Goal: Find specific page/section: Find specific page/section

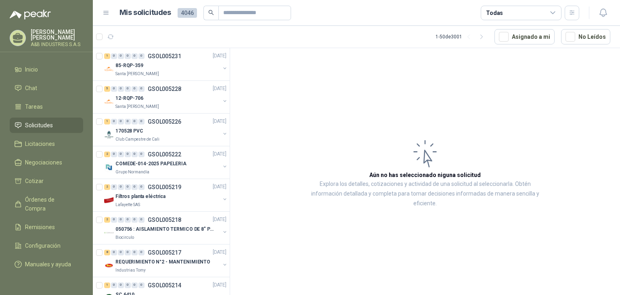
click at [280, 98] on article "Aún no has seleccionado niguna solicitud Explora los detalles, cotizaciones y a…" at bounding box center [425, 173] width 390 height 250
click at [270, 90] on article "Aún no has seleccionado niguna solicitud Explora los detalles, cotizaciones y a…" at bounding box center [425, 173] width 390 height 250
click at [294, 130] on article "Aún no has seleccionado niguna solicitud Explora los detalles, cotizaciones y a…" at bounding box center [425, 173] width 390 height 250
click at [292, 112] on article "Aún no has seleccionado niguna solicitud Explora los detalles, cotizaciones y a…" at bounding box center [425, 173] width 390 height 250
